Goal: Task Accomplishment & Management: Manage account settings

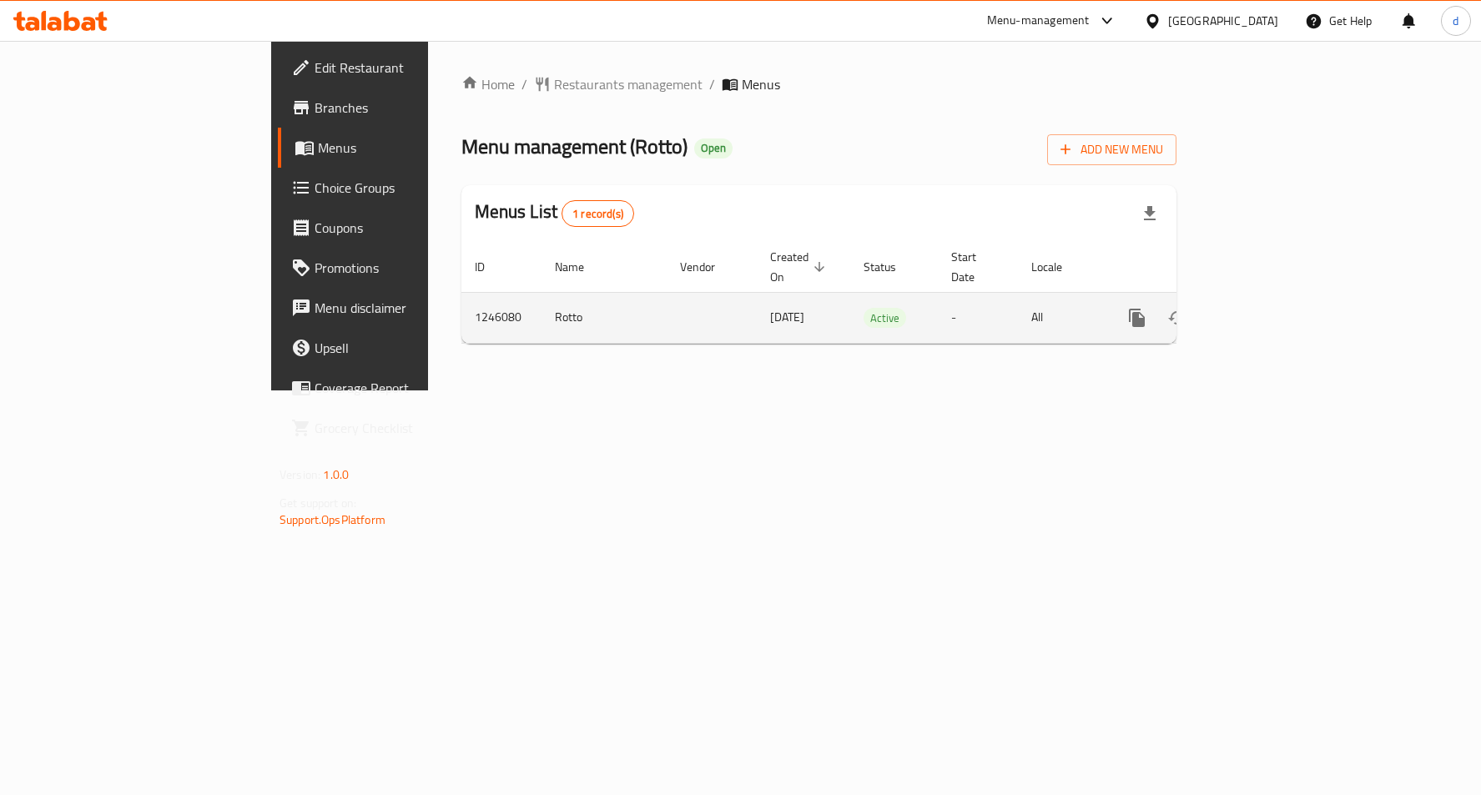
click at [1278, 298] on link "enhanced table" at bounding box center [1258, 318] width 40 height 40
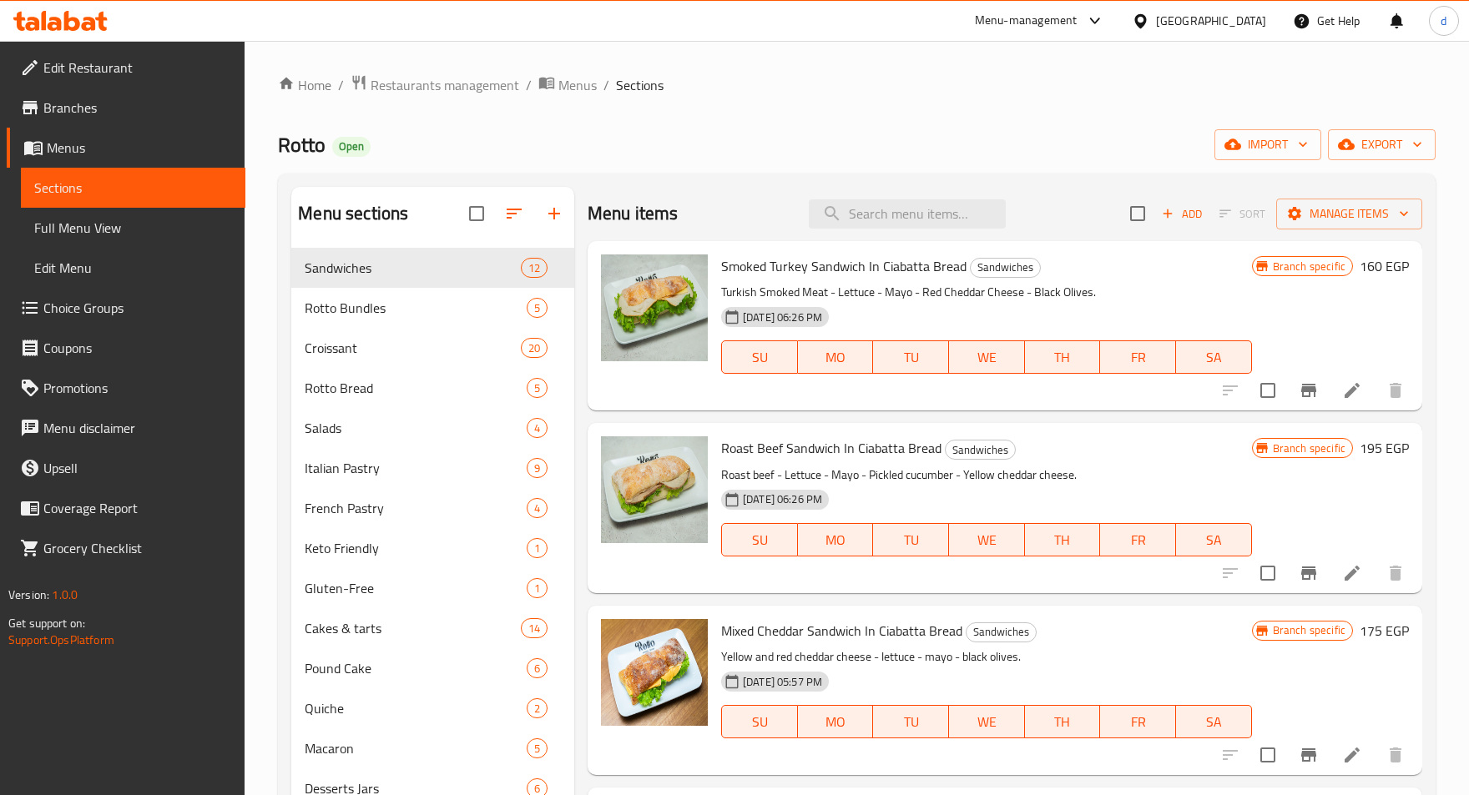
click at [82, 298] on span "Choice Groups" at bounding box center [137, 308] width 189 height 20
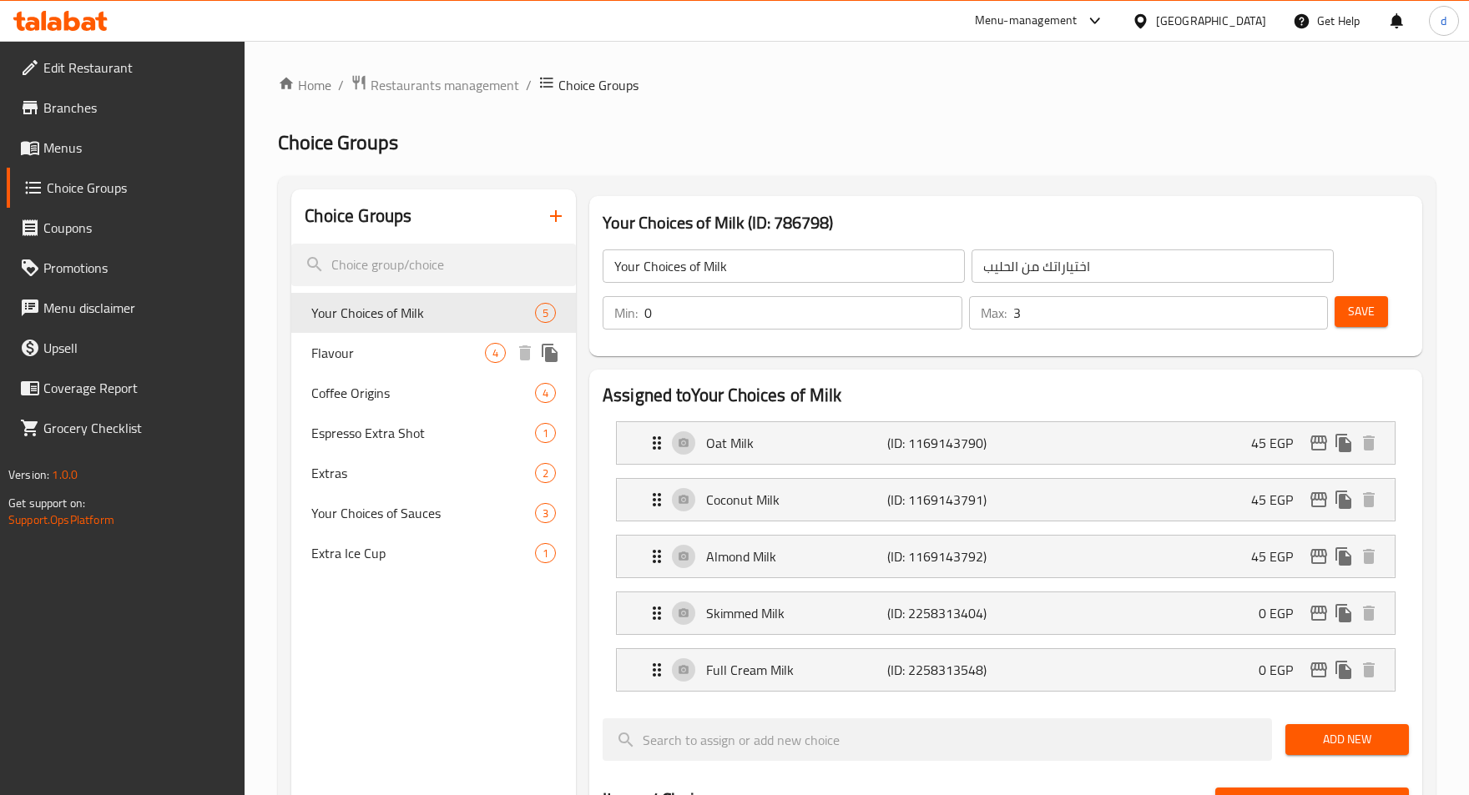
click at [354, 356] on span "Flavour" at bounding box center [398, 353] width 174 height 20
type input "Flavour"
type input "نكهة"
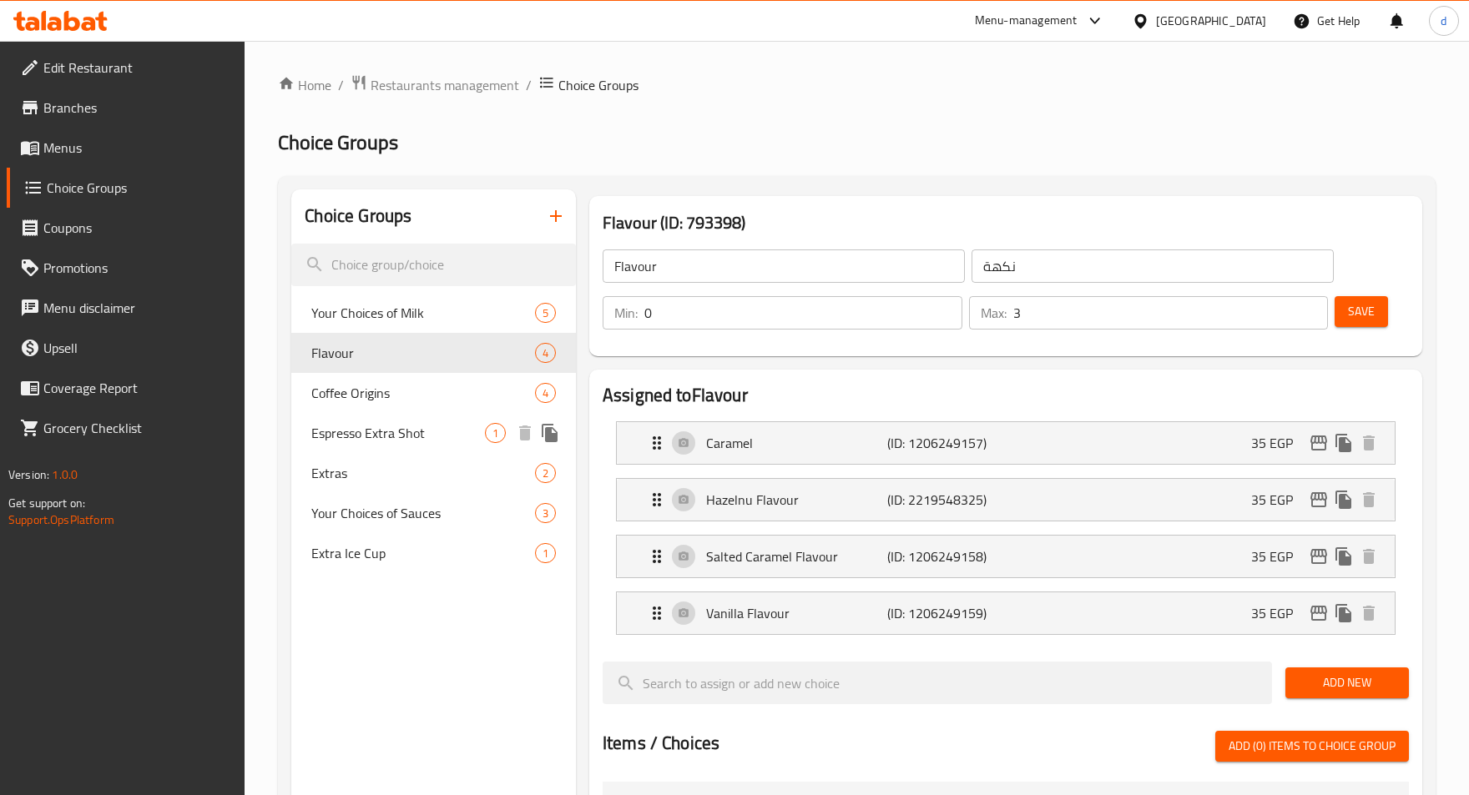
click at [366, 432] on span "Espresso Extra Shot" at bounding box center [398, 433] width 174 height 20
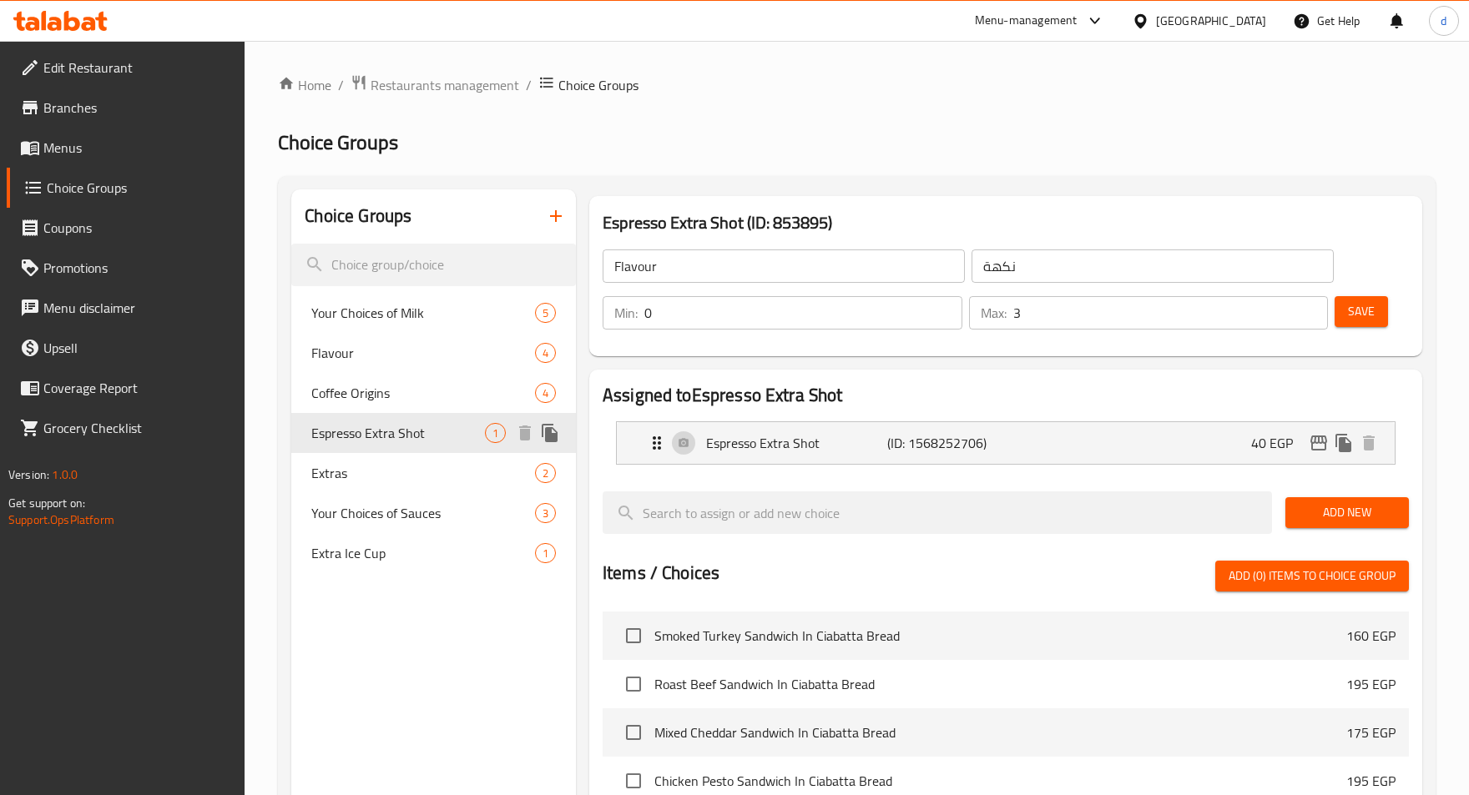
type input "Espresso Extra Shot"
type input "شوت اسبرسو اضافي"
type input "1"
click at [357, 520] on span "Your Choices of Sauces" at bounding box center [398, 513] width 174 height 20
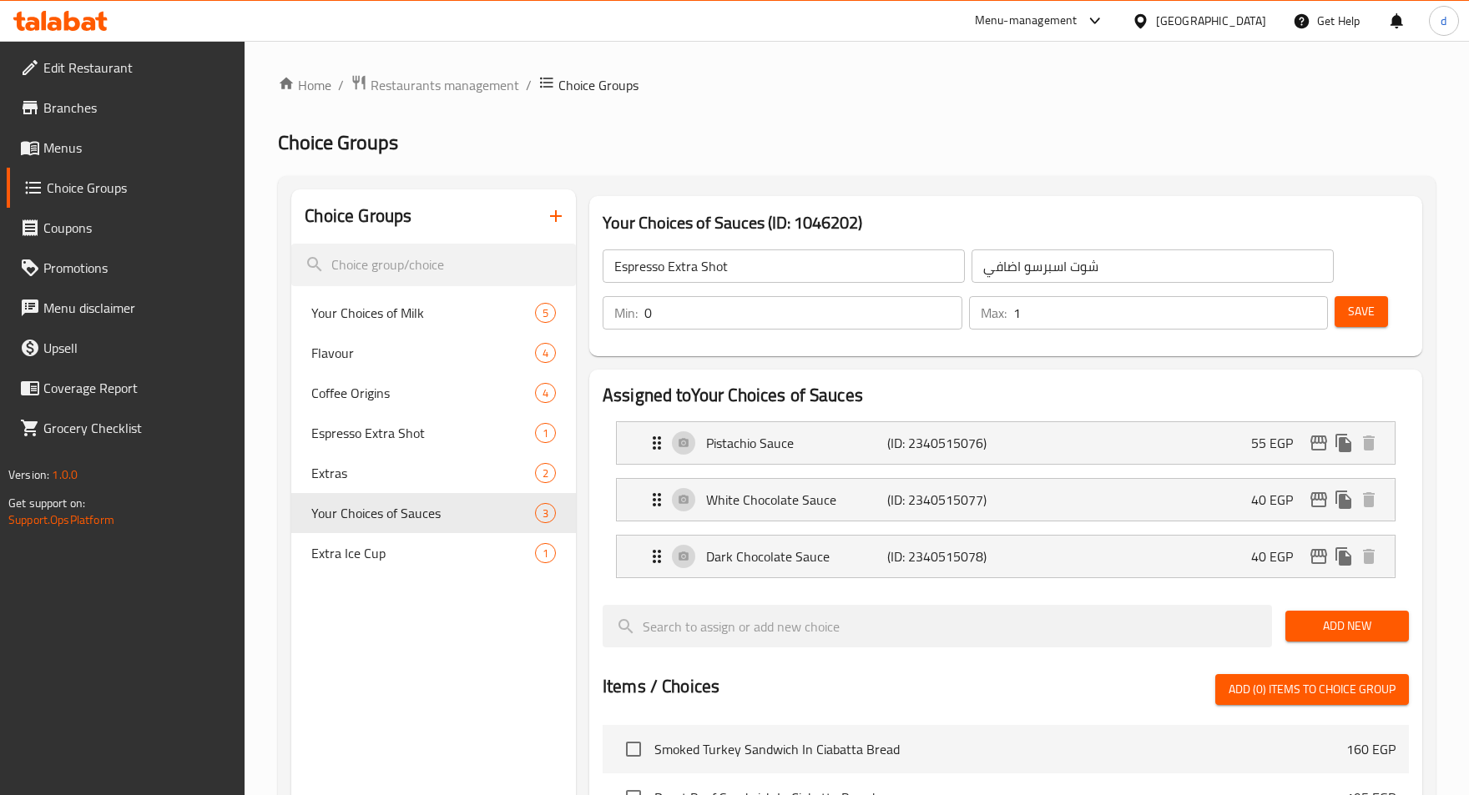
type input "Your Choices of Sauces"
type input "اختياراتك من الصوصات"
type input "3"
click at [438, 83] on span "Restaurants management" at bounding box center [445, 85] width 149 height 20
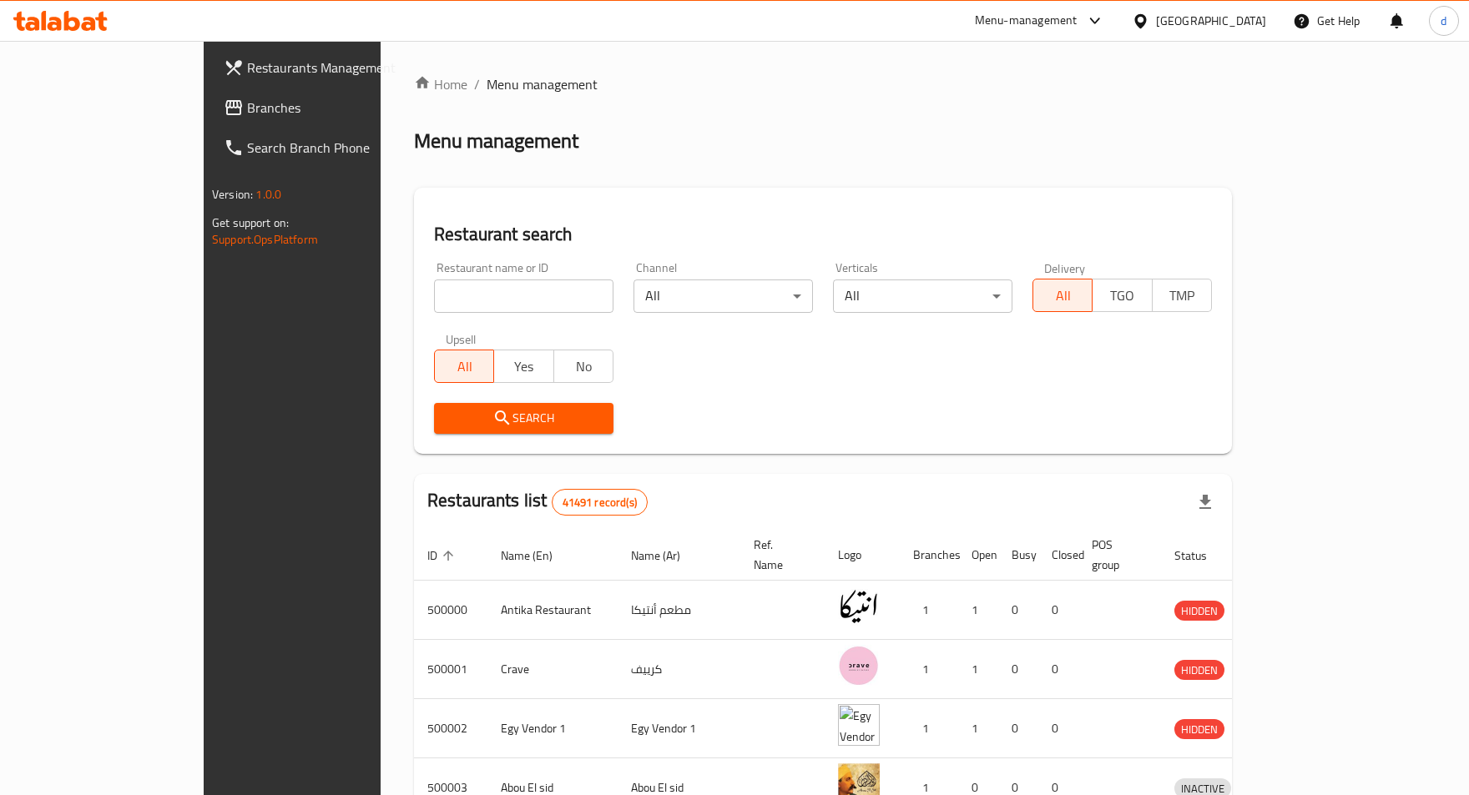
click at [247, 111] on span "Branches" at bounding box center [341, 108] width 189 height 20
